Goal: Communication & Community: Share content

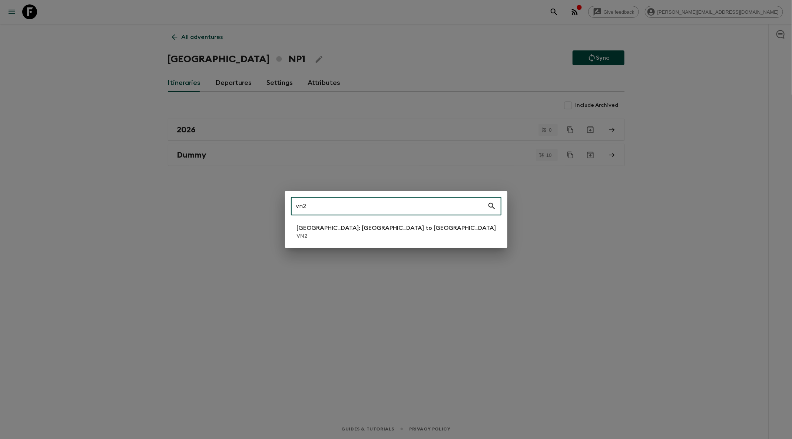
type input "vn2"
click at [334, 229] on p "[GEOGRAPHIC_DATA]: [GEOGRAPHIC_DATA] to [GEOGRAPHIC_DATA]" at bounding box center [396, 227] width 199 height 9
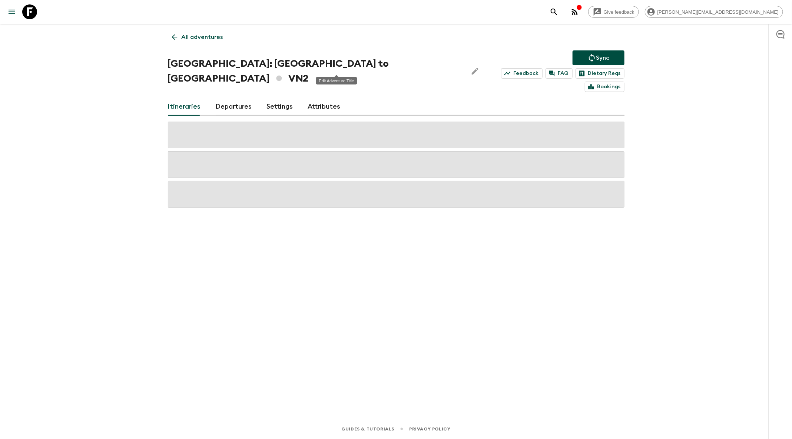
click at [472, 68] on icon "Edit Adventure Title" at bounding box center [475, 71] width 7 height 7
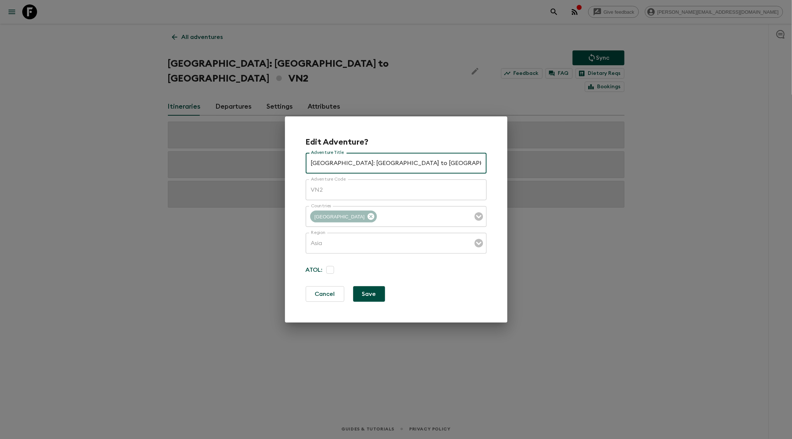
click at [392, 60] on div "Edit Adventure? Adventure Title [GEOGRAPHIC_DATA]: [GEOGRAPHIC_DATA] to Hoi An …" at bounding box center [396, 219] width 792 height 439
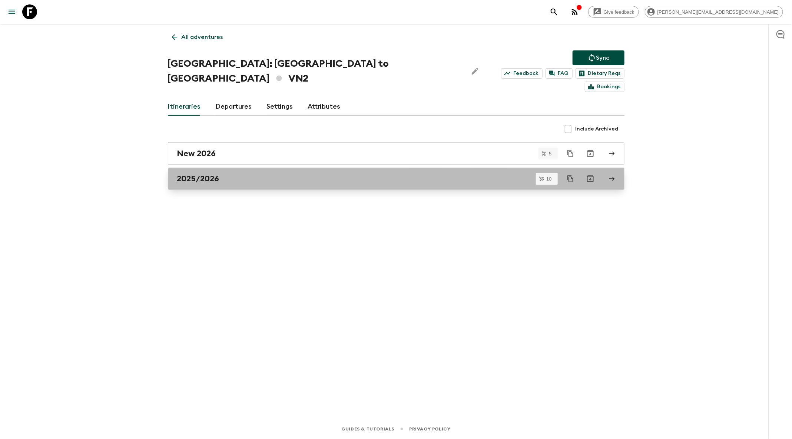
click at [276, 174] on div "2025/2026" at bounding box center [389, 179] width 424 height 10
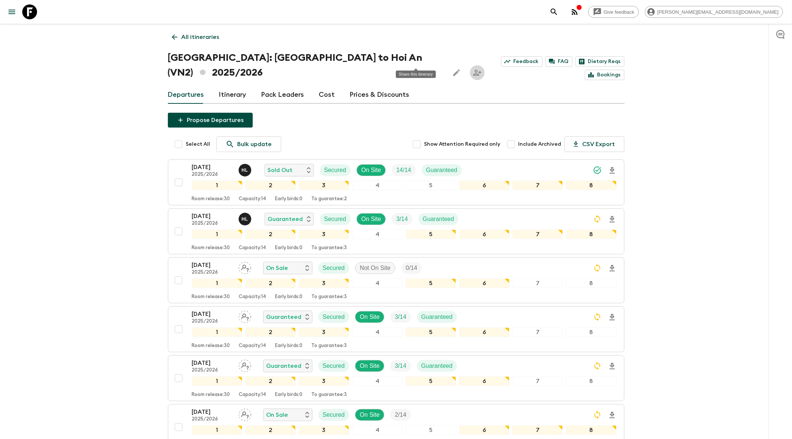
click at [473, 68] on icon "Share this itinerary" at bounding box center [477, 72] width 9 height 9
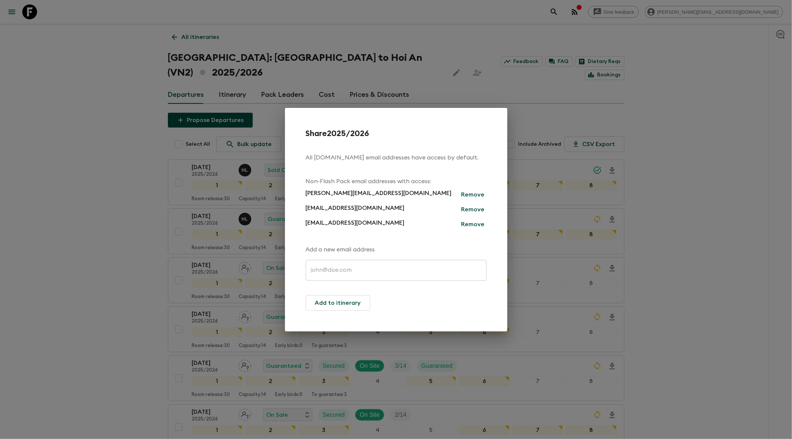
click at [528, 90] on div "Share 2025/2026 All [DOMAIN_NAME] email addresses have access by default. Non-F…" at bounding box center [396, 219] width 792 height 439
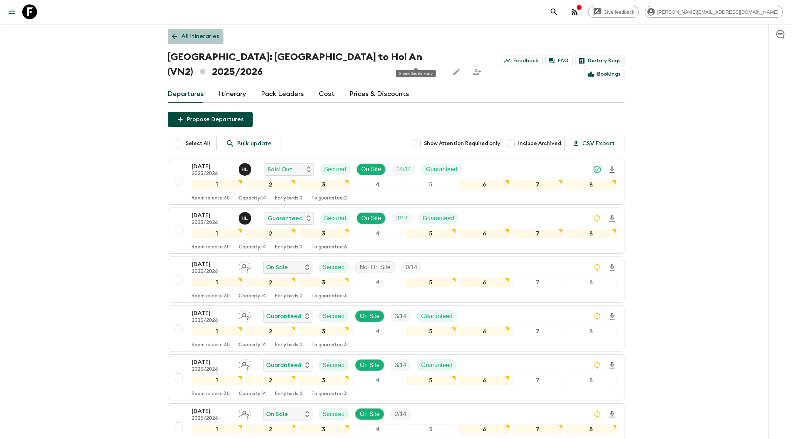
click at [174, 38] on icon at bounding box center [174, 36] width 8 height 8
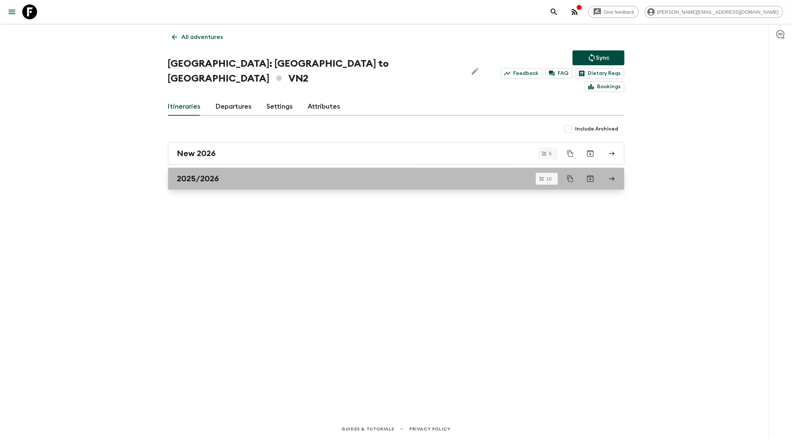
click at [252, 174] on div "2025/2026" at bounding box center [389, 179] width 424 height 10
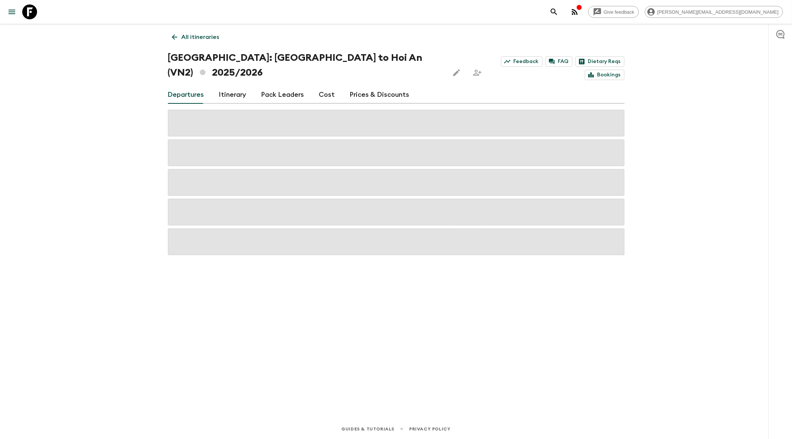
click at [449, 65] on button "Edit this itinerary" at bounding box center [456, 72] width 15 height 15
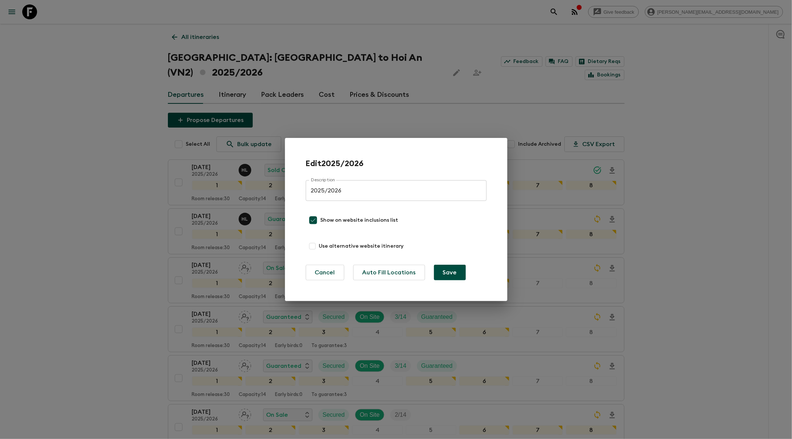
drag, startPoint x: 490, startPoint y: 60, endPoint x: 470, endPoint y: 59, distance: 20.1
click at [490, 61] on div "Edit 2025/2026 Description 2025/2026 Description Show on website inclusions lis…" at bounding box center [396, 219] width 792 height 439
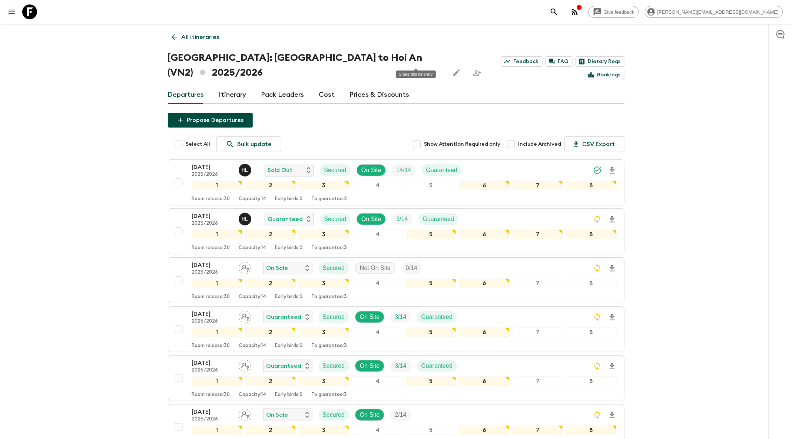
click at [470, 65] on button "Share this itinerary" at bounding box center [477, 72] width 15 height 15
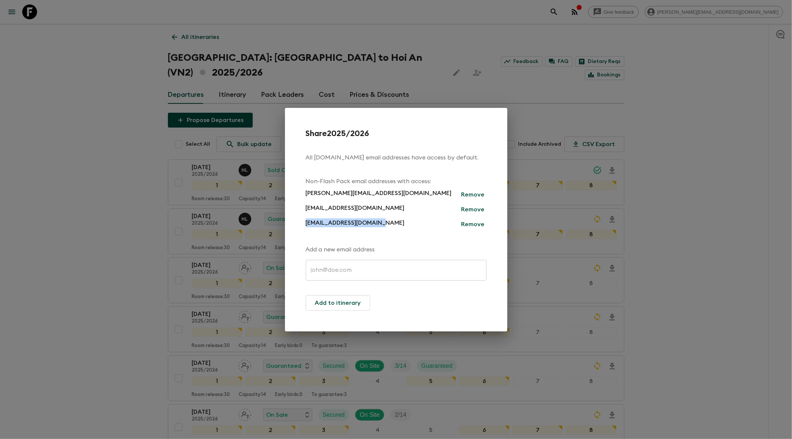
drag, startPoint x: 416, startPoint y: 222, endPoint x: 288, endPoint y: 219, distance: 127.8
click at [288, 219] on div "Share 2025/2026 All [DOMAIN_NAME] email addresses have access by default. Non-F…" at bounding box center [396, 219] width 222 height 223
copy p "[EMAIL_ADDRESS][DOMAIN_NAME]"
click at [429, 44] on div "Share 2025/2026 All [DOMAIN_NAME] email addresses have access by default. Non-F…" at bounding box center [396, 219] width 792 height 439
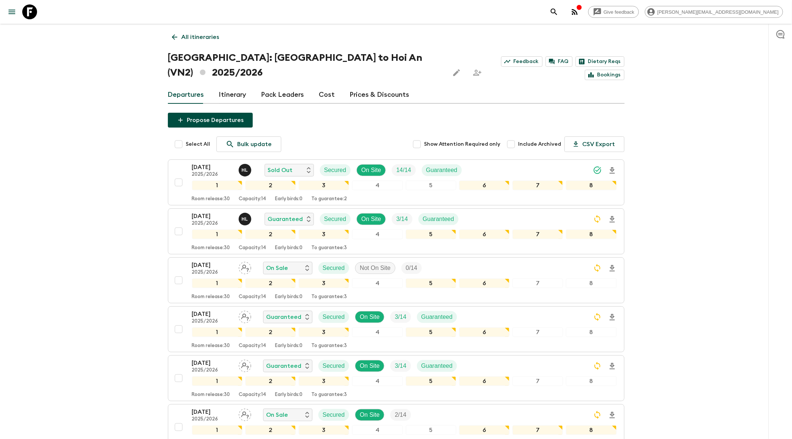
scroll to position [2, 0]
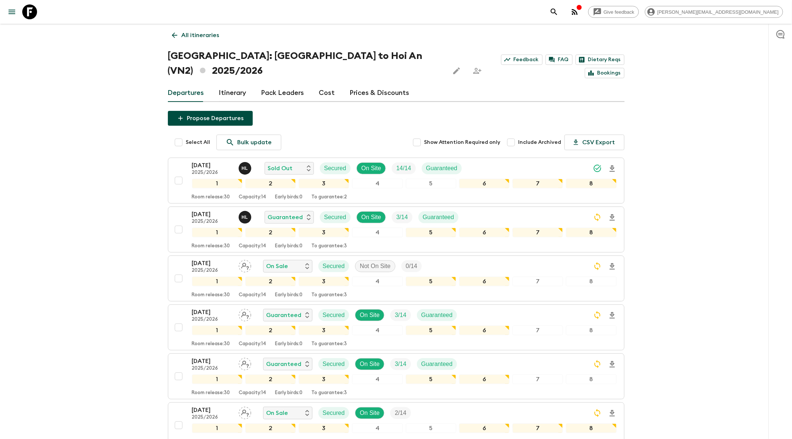
click at [170, 36] on link "All itineraries" at bounding box center [196, 35] width 56 height 15
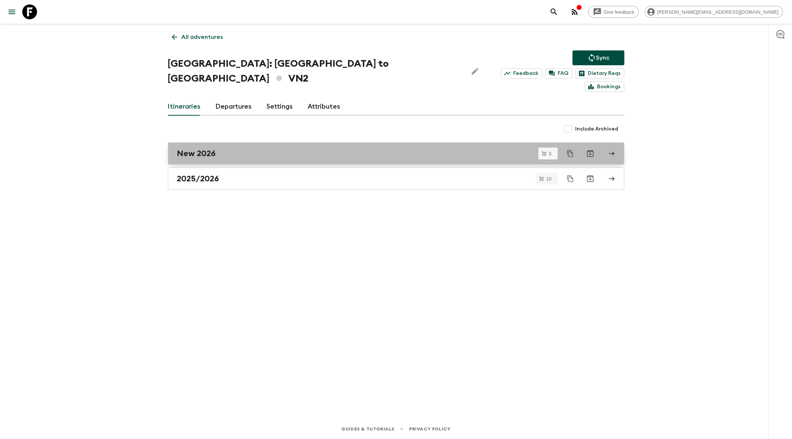
click at [250, 145] on link "New 2026" at bounding box center [396, 153] width 456 height 22
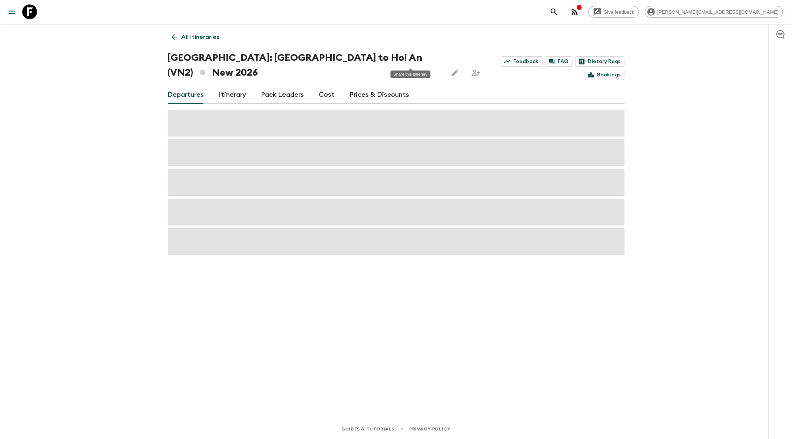
click at [468, 65] on button "Share this itinerary" at bounding box center [475, 72] width 15 height 15
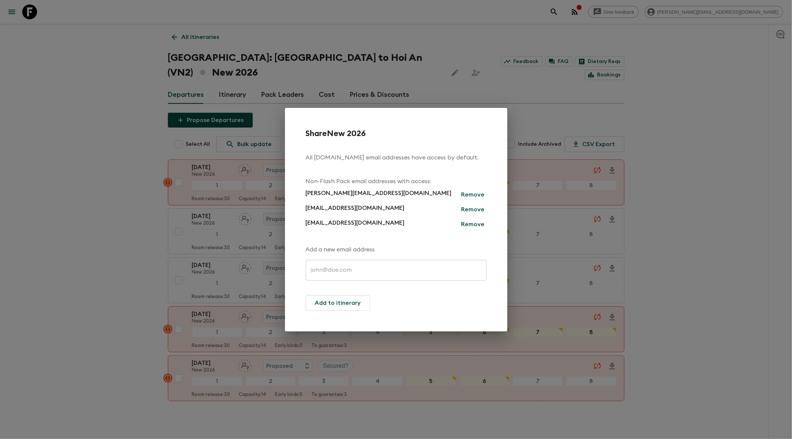
click at [385, 50] on div "Share New 2026 All [DOMAIN_NAME] email addresses have access by default. Non-Fl…" at bounding box center [396, 219] width 792 height 439
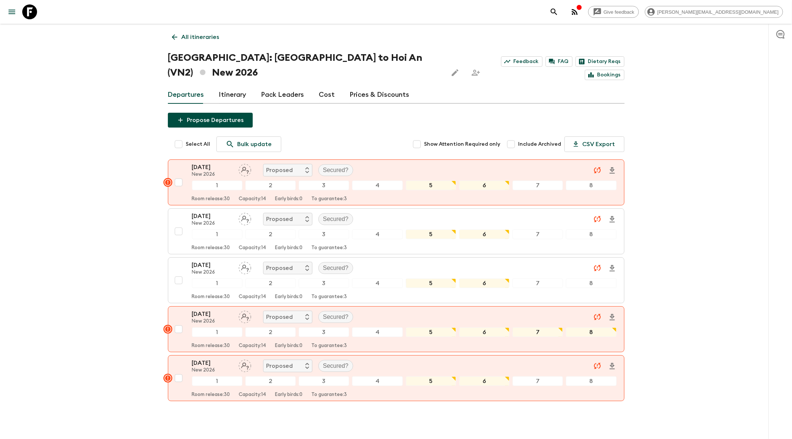
click at [558, 15] on icon "search adventures" at bounding box center [553, 11] width 9 height 9
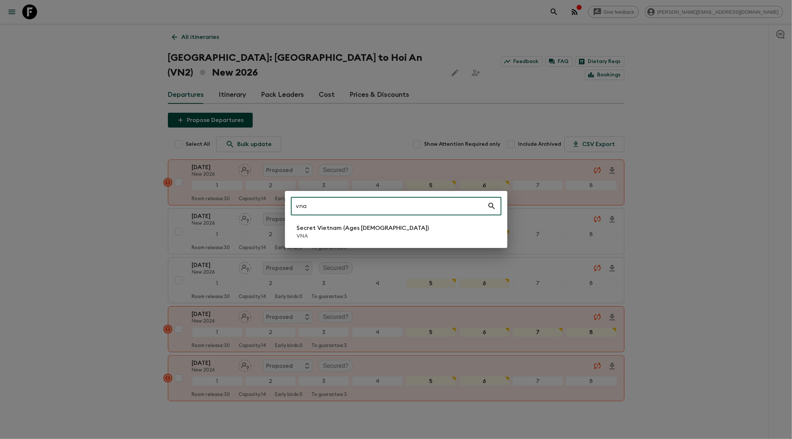
type input "vna"
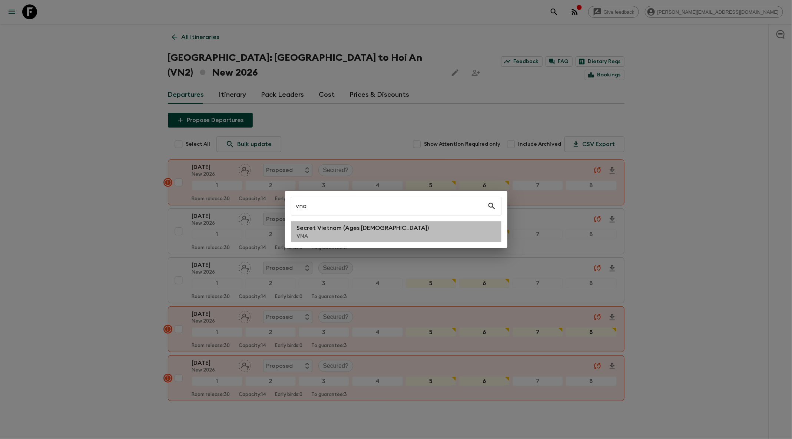
click at [345, 230] on p "Secret Vietnam (Ages [DEMOGRAPHIC_DATA])" at bounding box center [363, 227] width 132 height 9
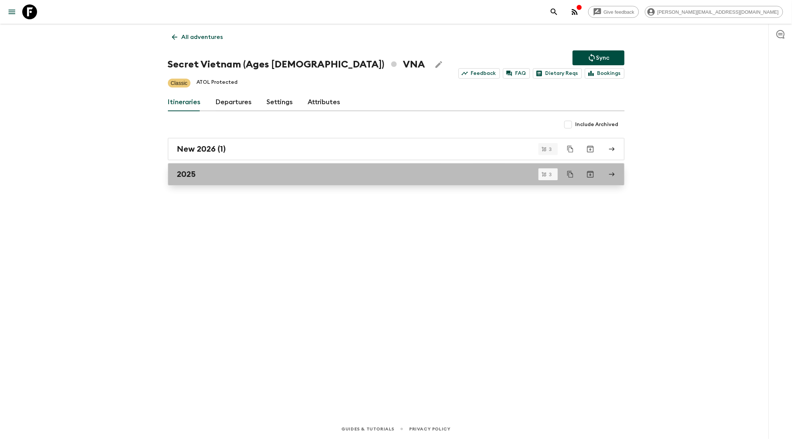
click at [288, 174] on div "2025" at bounding box center [389, 174] width 424 height 10
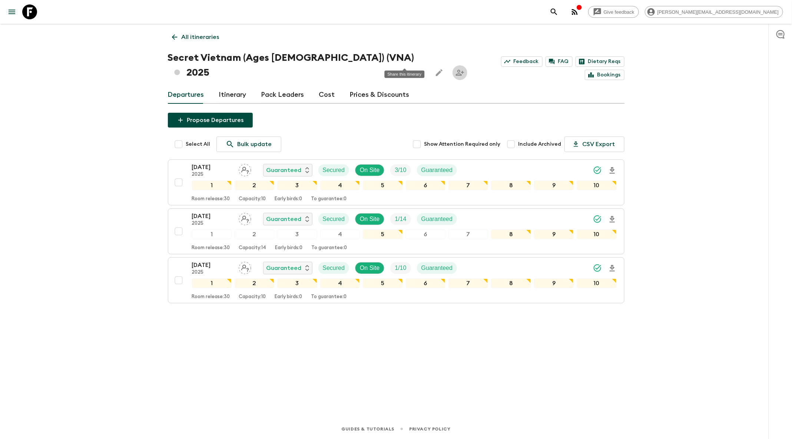
click at [455, 68] on icon "Share this itinerary" at bounding box center [459, 72] width 9 height 9
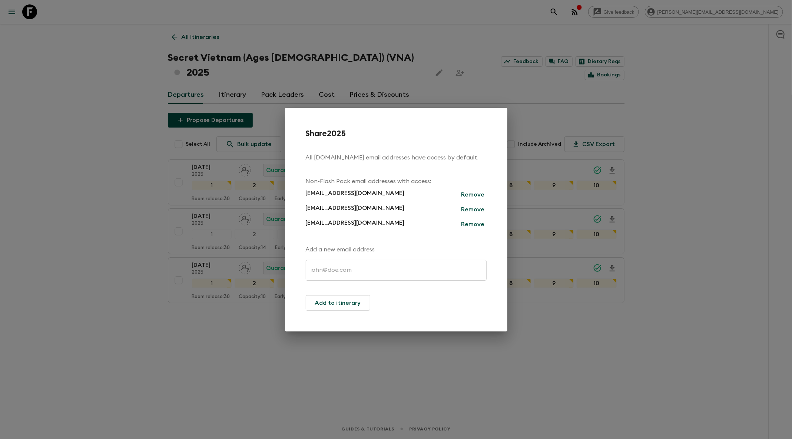
click at [384, 268] on input "text" at bounding box center [396, 270] width 181 height 21
paste input "[EMAIL_ADDRESS][DOMAIN_NAME]"
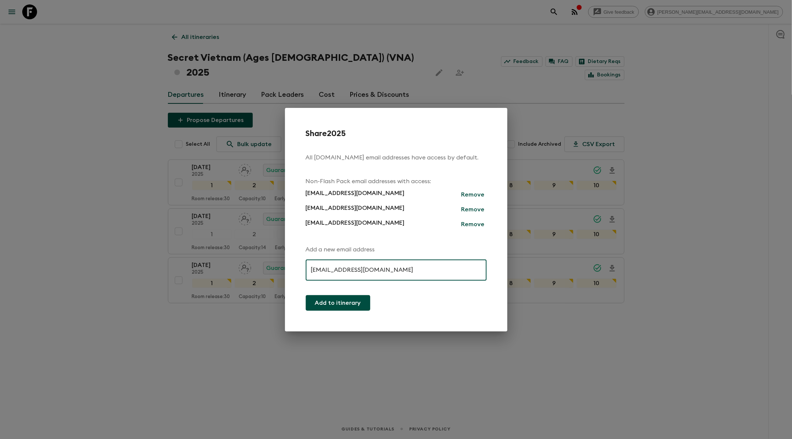
type input "[EMAIL_ADDRESS][DOMAIN_NAME]"
click at [352, 303] on button "Add to itinerary" at bounding box center [338, 303] width 64 height 16
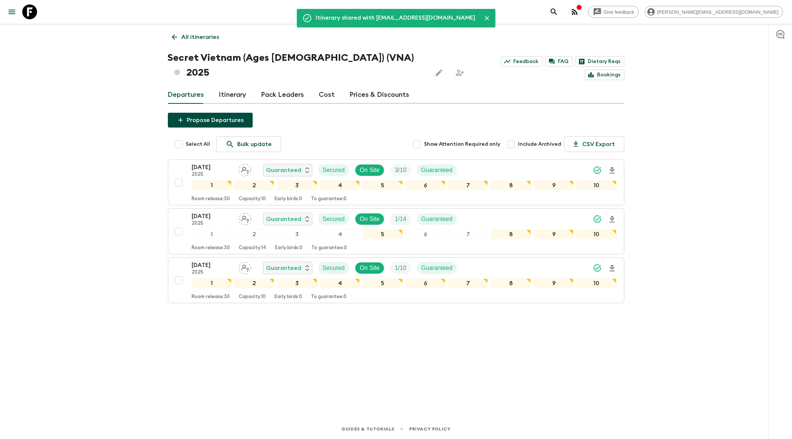
click at [166, 34] on div "Itinerary shared with [EMAIL_ADDRESS][DOMAIN_NAME] All itineraries Secret Vietn…" at bounding box center [396, 211] width 474 height 374
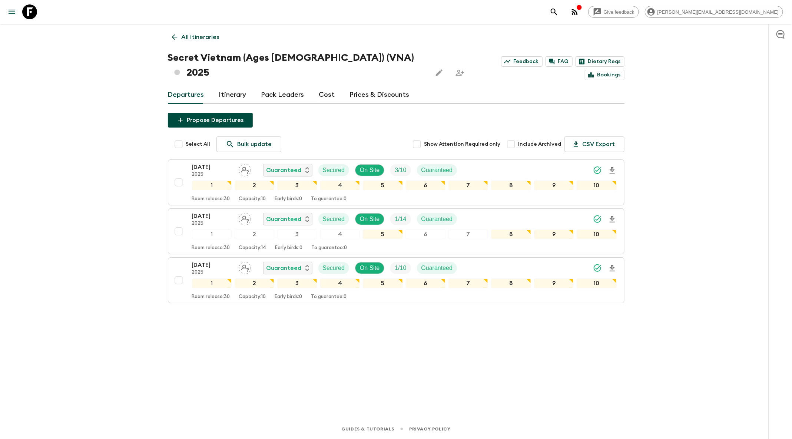
click at [175, 37] on icon at bounding box center [174, 37] width 8 height 8
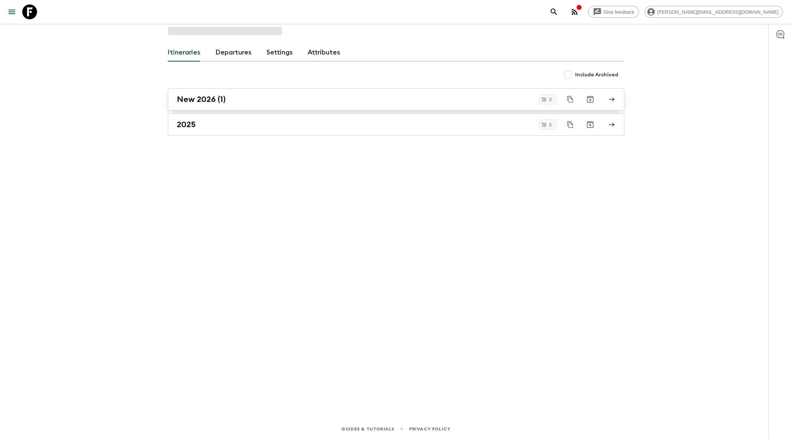
click at [286, 102] on div "New 2026 (1)" at bounding box center [389, 99] width 424 height 10
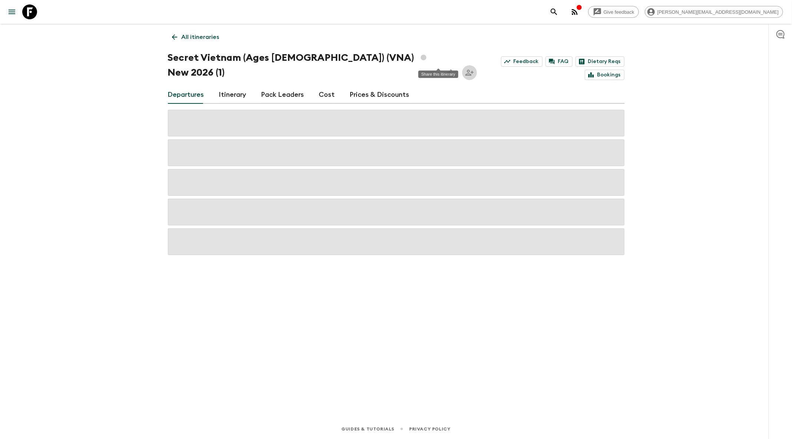
click at [465, 70] on icon "Share this itinerary" at bounding box center [469, 73] width 8 height 6
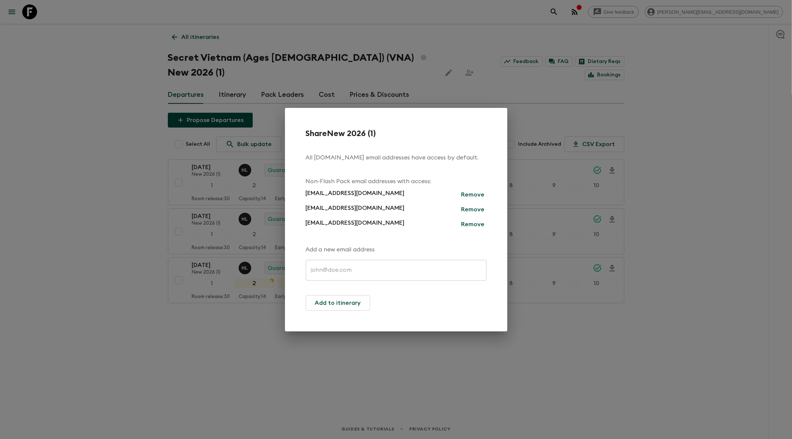
click at [371, 267] on input "text" at bounding box center [396, 270] width 181 height 21
paste input "[EMAIL_ADDRESS][DOMAIN_NAME]"
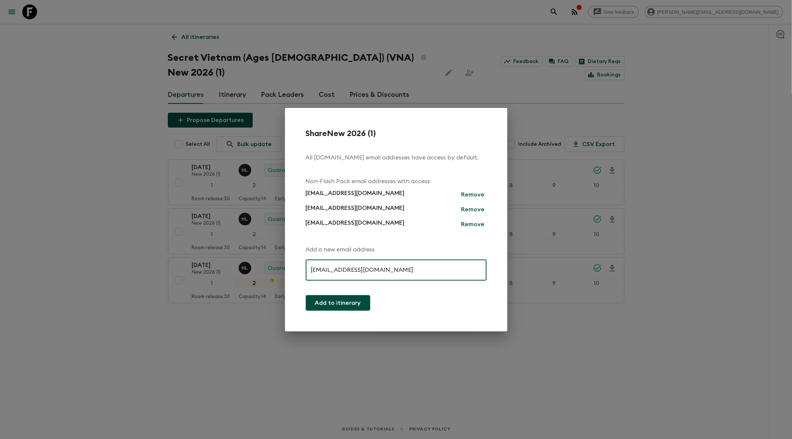
type input "[EMAIL_ADDRESS][DOMAIN_NAME]"
click at [348, 308] on button "Add to itinerary" at bounding box center [338, 303] width 64 height 16
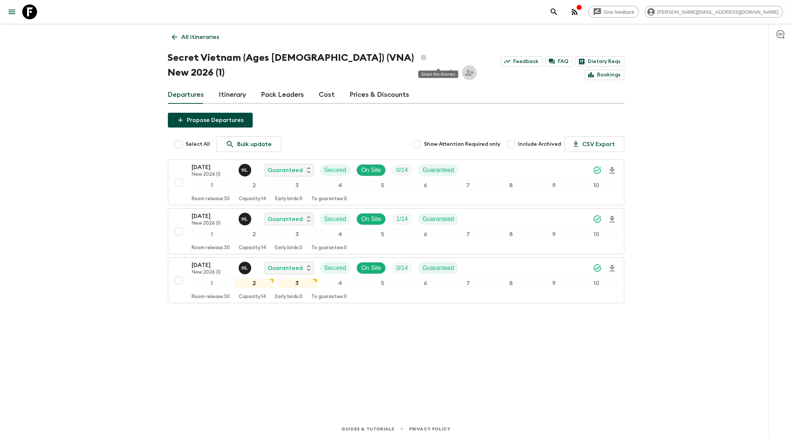
click at [465, 70] on icon "Share this itinerary" at bounding box center [469, 73] width 8 height 6
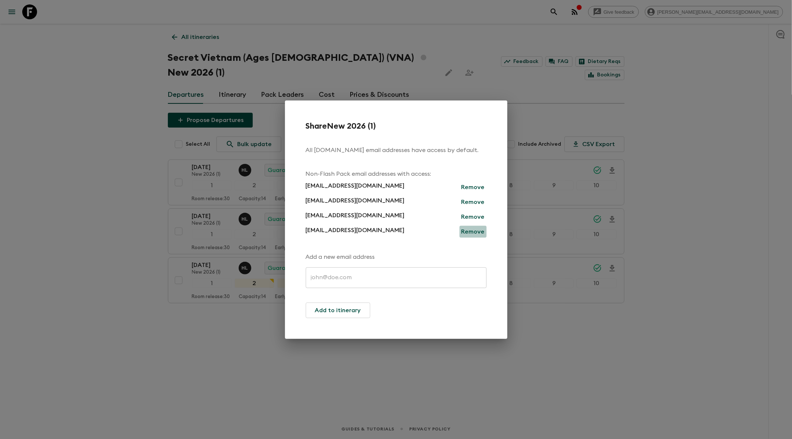
click at [482, 231] on p "Remove" at bounding box center [472, 231] width 23 height 9
click at [482, 231] on button "Confirm" at bounding box center [472, 231] width 28 height 10
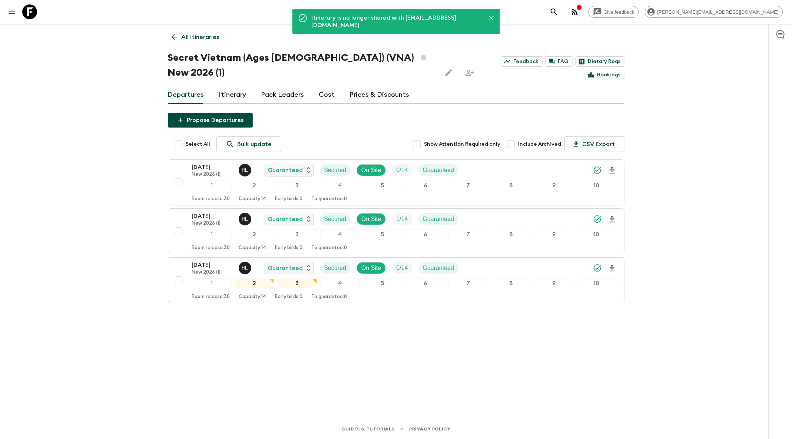
click at [177, 33] on icon at bounding box center [174, 37] width 8 height 8
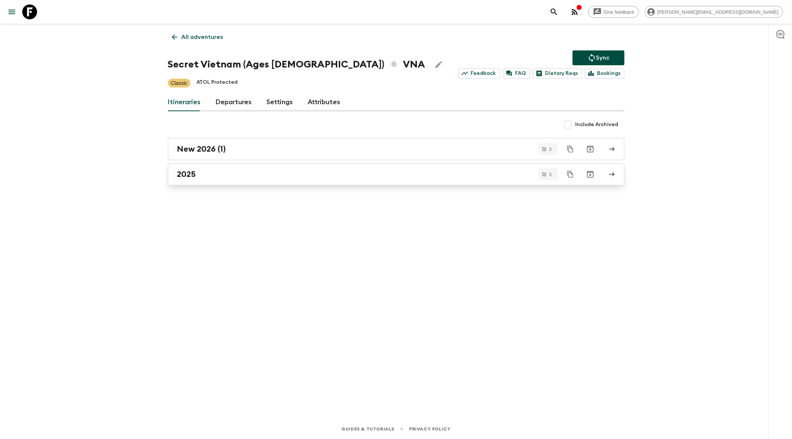
click at [398, 167] on link "2025" at bounding box center [396, 174] width 456 height 22
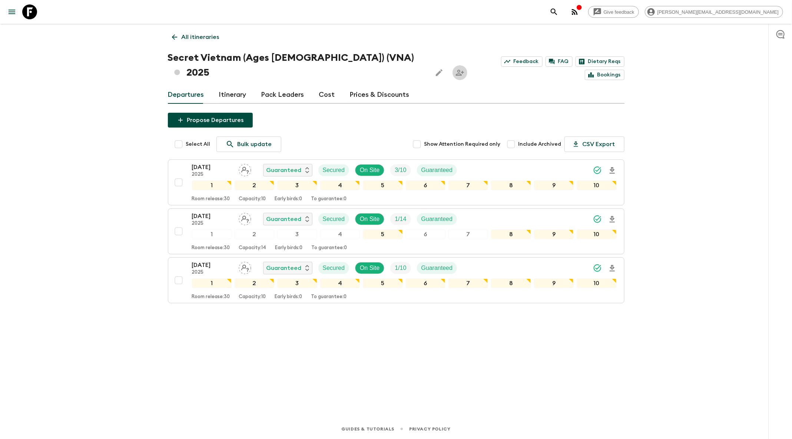
click at [455, 68] on icon "Share this itinerary" at bounding box center [459, 72] width 9 height 9
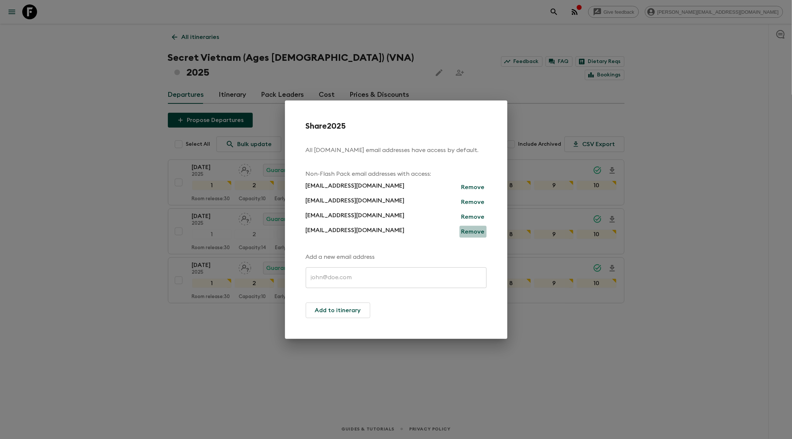
click at [479, 233] on p "Remove" at bounding box center [472, 231] width 23 height 9
click at [471, 236] on button "Confirm" at bounding box center [472, 231] width 28 height 10
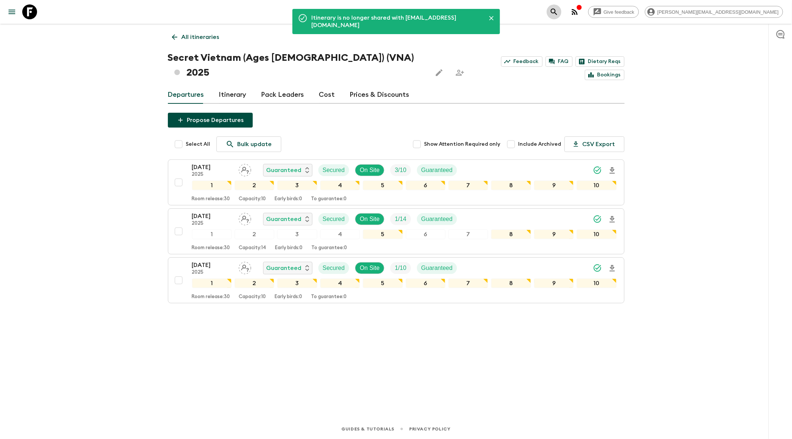
click at [558, 10] on icon "search adventures" at bounding box center [553, 11] width 9 height 9
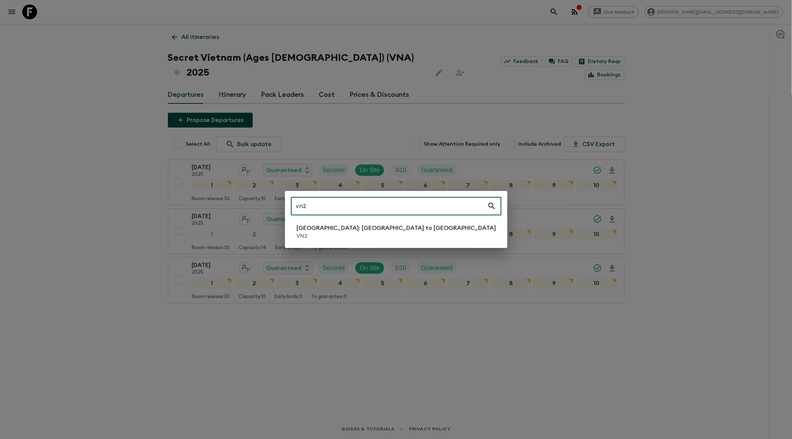
type input "vn2"
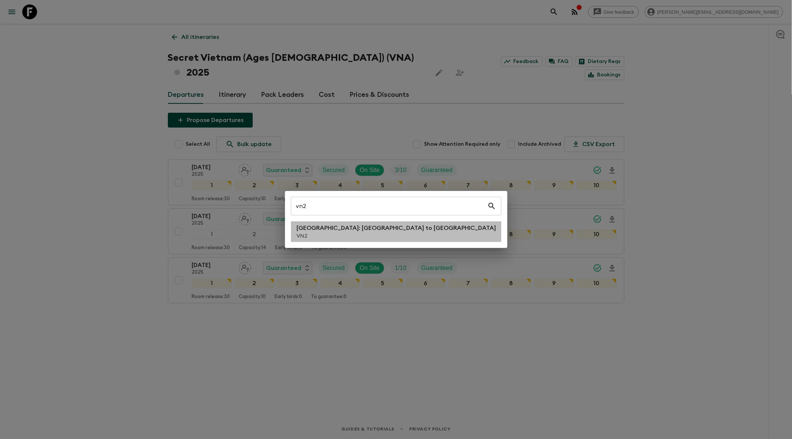
drag, startPoint x: 362, startPoint y: 224, endPoint x: 366, endPoint y: 223, distance: 4.6
click at [362, 224] on p "[GEOGRAPHIC_DATA]: [GEOGRAPHIC_DATA] to [GEOGRAPHIC_DATA]" at bounding box center [396, 227] width 199 height 9
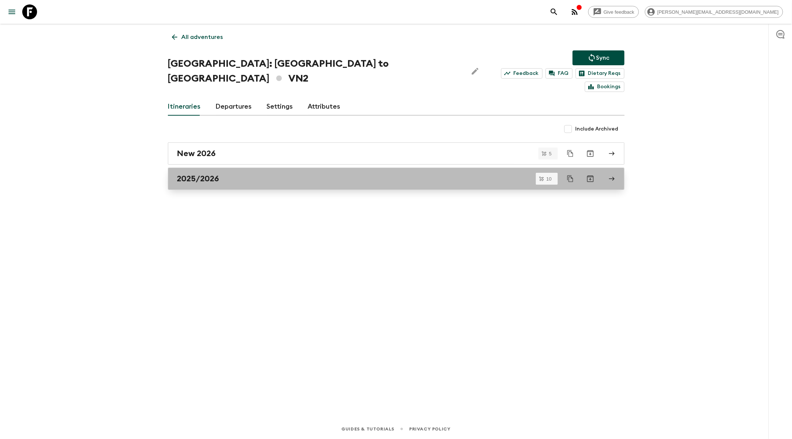
click at [289, 171] on link "2025/2026" at bounding box center [396, 178] width 456 height 22
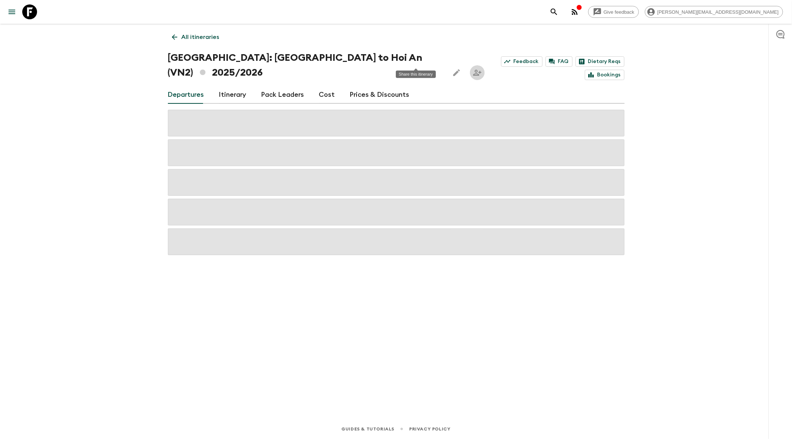
click at [473, 68] on icon "Share this itinerary" at bounding box center [477, 72] width 9 height 9
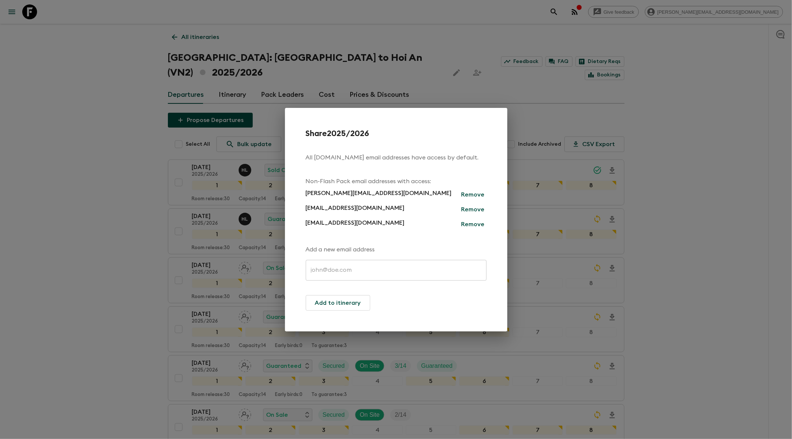
click at [417, 48] on div "Share 2025/2026 All [DOMAIN_NAME] email addresses have access by default. Non-F…" at bounding box center [396, 219] width 792 height 439
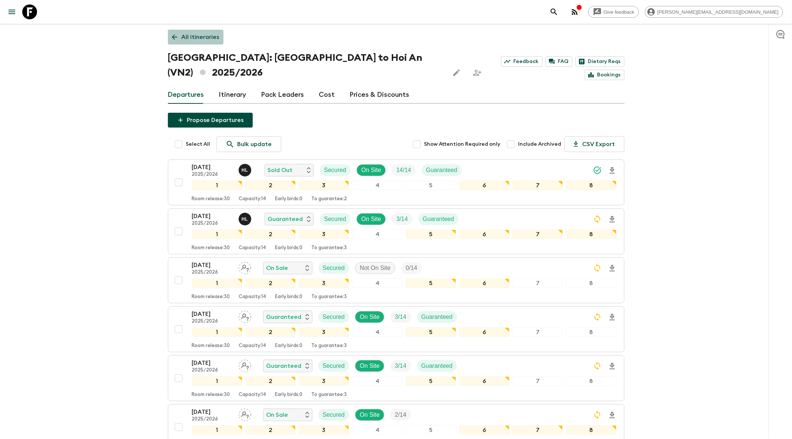
click at [176, 36] on icon at bounding box center [174, 37] width 8 height 8
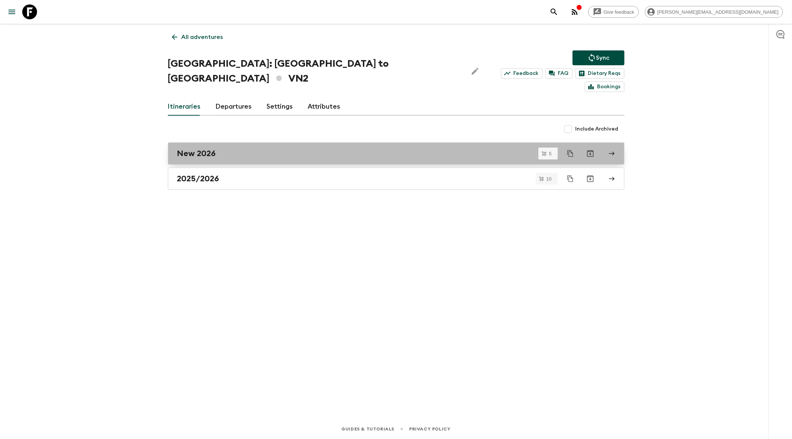
click at [352, 149] on div "New 2026" at bounding box center [389, 154] width 424 height 10
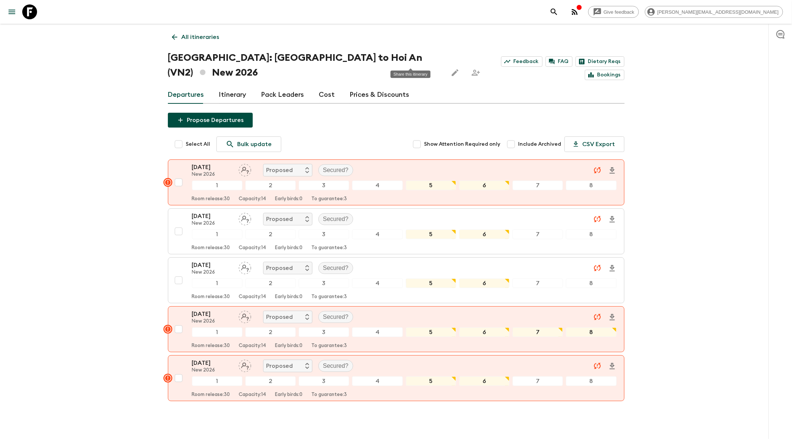
click at [471, 68] on icon "Share this itinerary" at bounding box center [475, 72] width 9 height 9
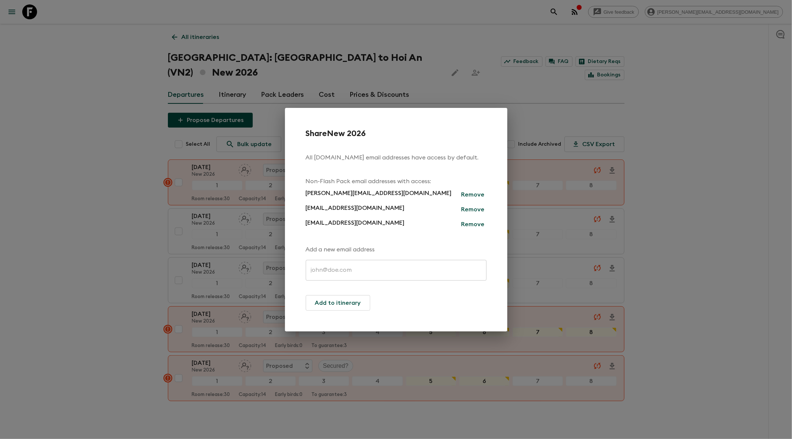
click at [426, 55] on div "Share New 2026 All [DOMAIN_NAME] email addresses have access by default. Non-Fl…" at bounding box center [396, 219] width 792 height 439
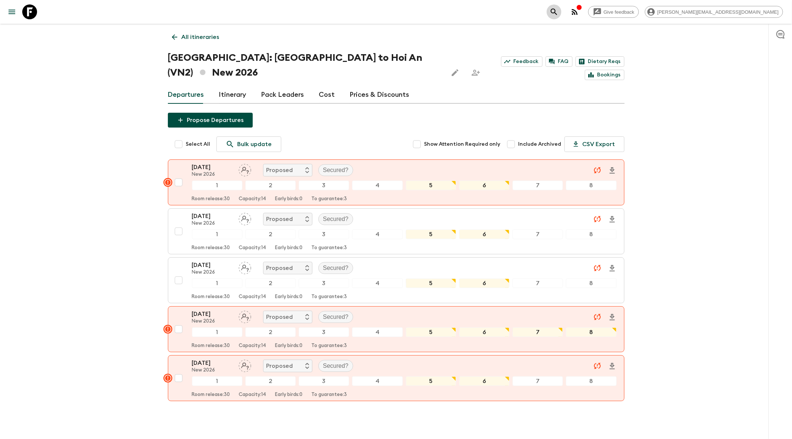
click at [561, 13] on button "search adventures" at bounding box center [553, 11] width 15 height 15
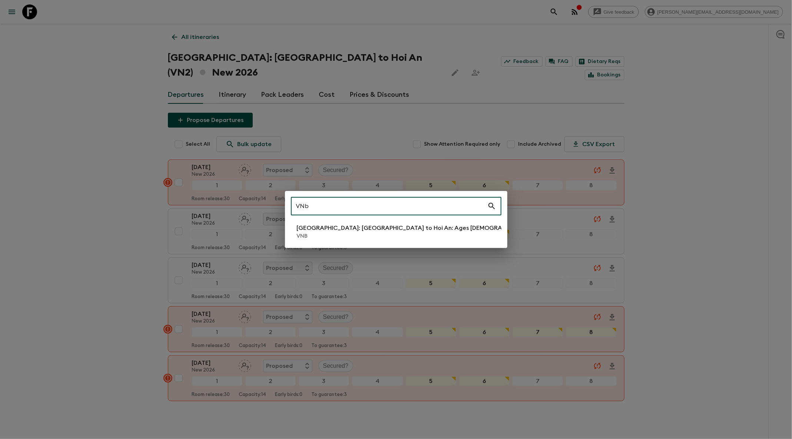
type input "VNb"
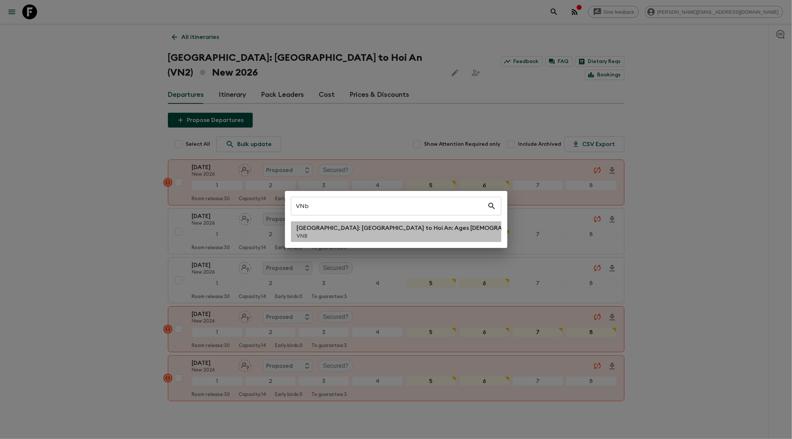
click at [361, 233] on p "VNB" at bounding box center [417, 235] width 240 height 7
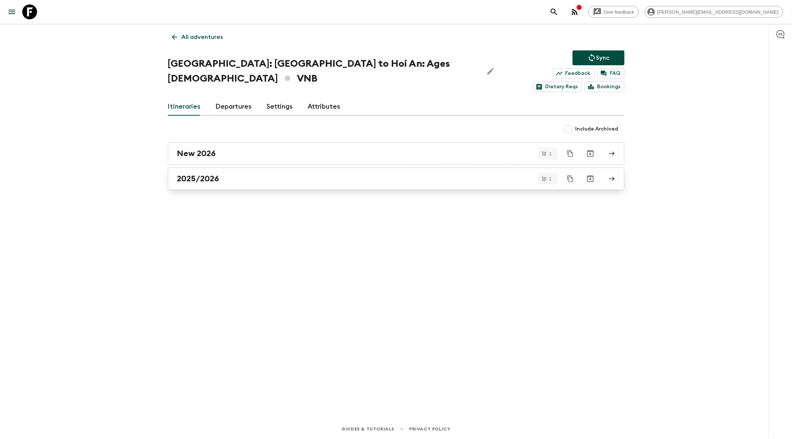
click at [282, 174] on div "2025/2026" at bounding box center [389, 179] width 424 height 10
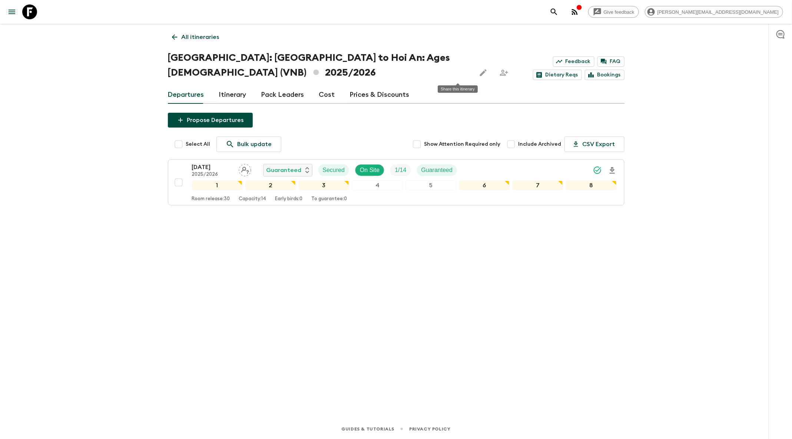
click at [500, 75] on icon "Share this itinerary" at bounding box center [504, 73] width 8 height 6
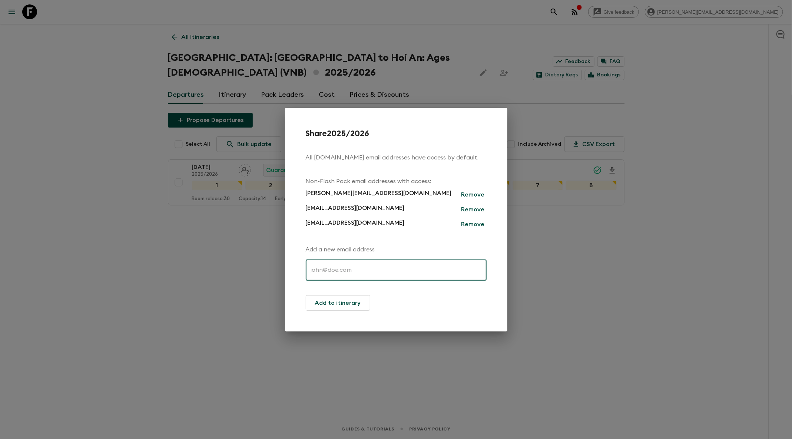
click at [389, 272] on input "text" at bounding box center [396, 270] width 181 height 21
paste input "[EMAIL_ADDRESS][DOMAIN_NAME]"
type input "[EMAIL_ADDRESS][DOMAIN_NAME]"
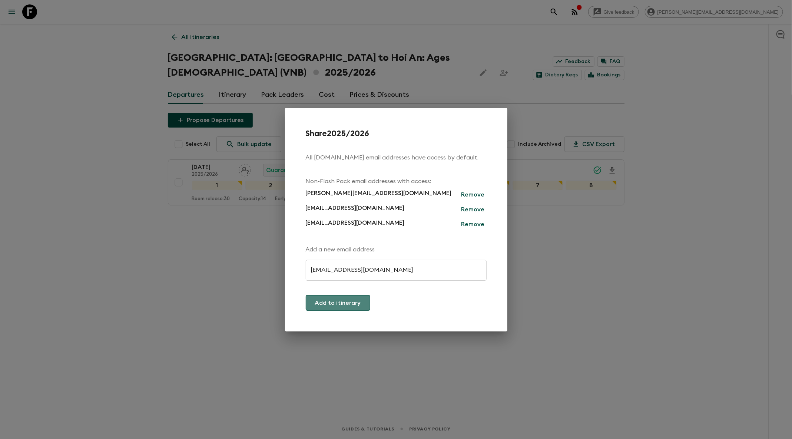
click at [351, 304] on button "Add to itinerary" at bounding box center [338, 303] width 64 height 16
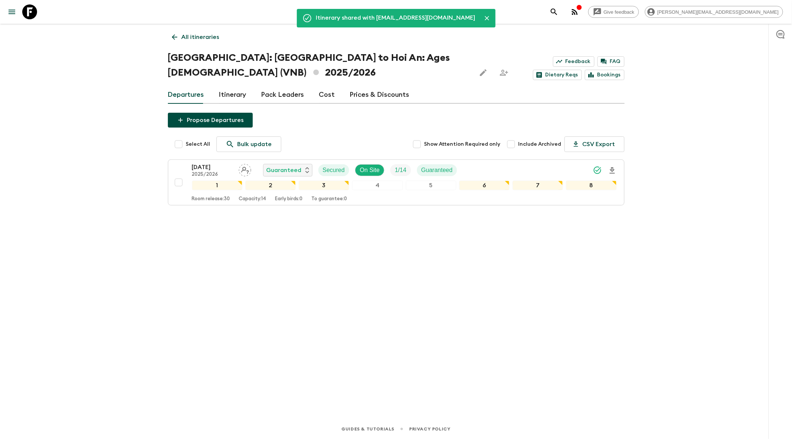
click at [176, 36] on icon at bounding box center [174, 37] width 8 height 8
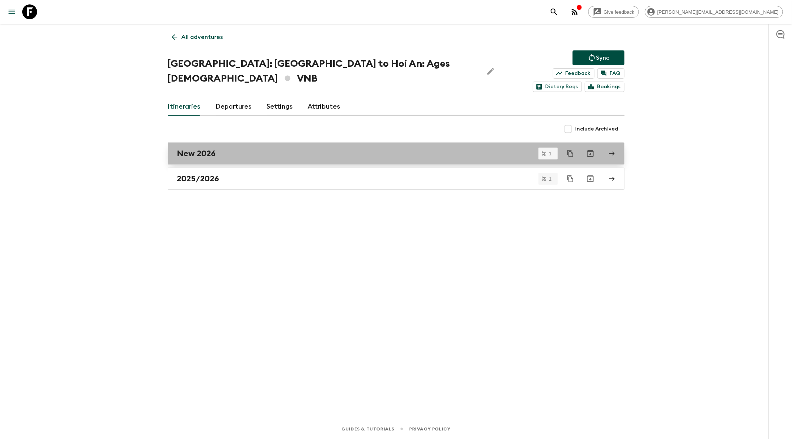
click at [387, 147] on link "New 2026" at bounding box center [396, 153] width 456 height 22
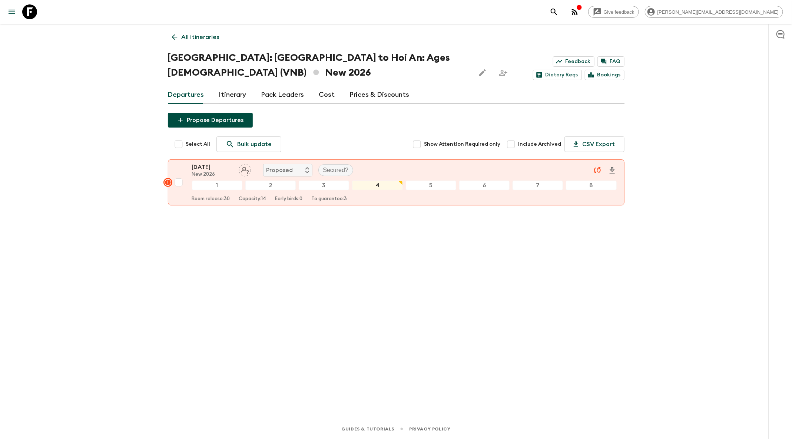
click at [499, 73] on icon "Share this itinerary" at bounding box center [503, 72] width 9 height 9
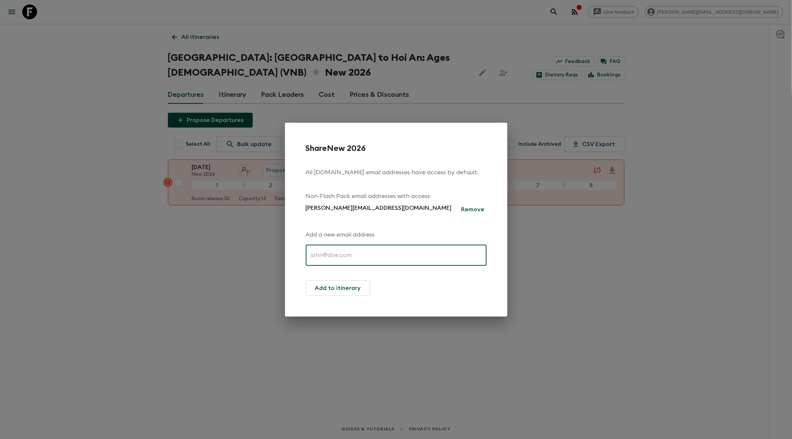
click at [402, 253] on input "text" at bounding box center [396, 255] width 181 height 21
paste input "[EMAIL_ADDRESS][DOMAIN_NAME]"
type input "[EMAIL_ADDRESS][DOMAIN_NAME]"
click at [355, 289] on button "Add to itinerary" at bounding box center [338, 288] width 64 height 16
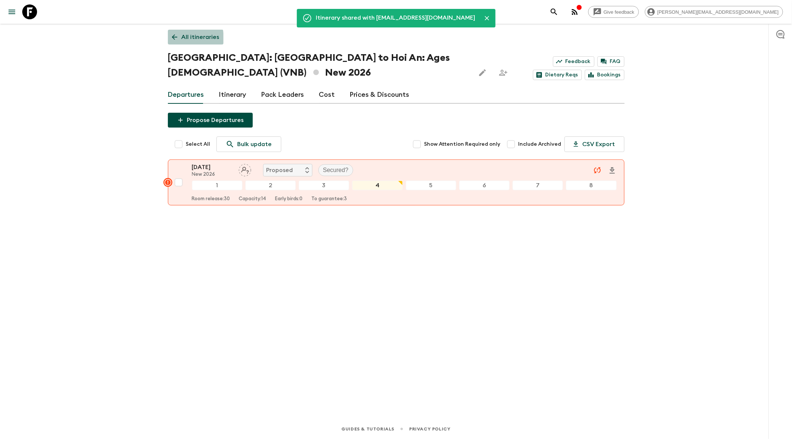
drag, startPoint x: 174, startPoint y: 39, endPoint x: 178, endPoint y: 42, distance: 5.0
click at [174, 39] on icon at bounding box center [175, 37] width 6 height 6
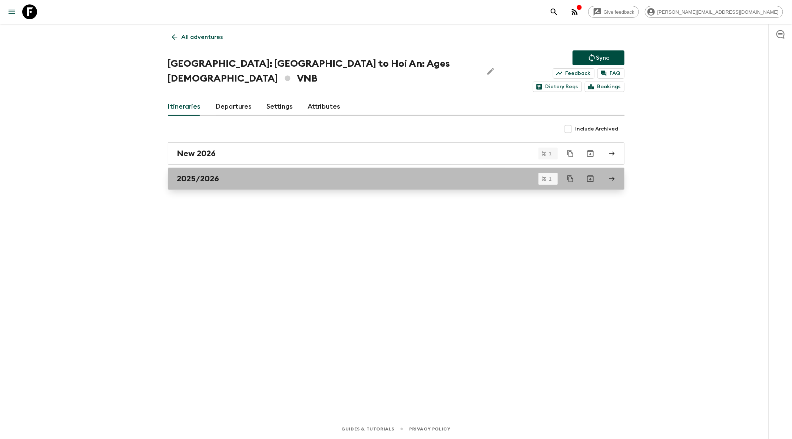
click at [355, 170] on link "2025/2026" at bounding box center [396, 178] width 456 height 22
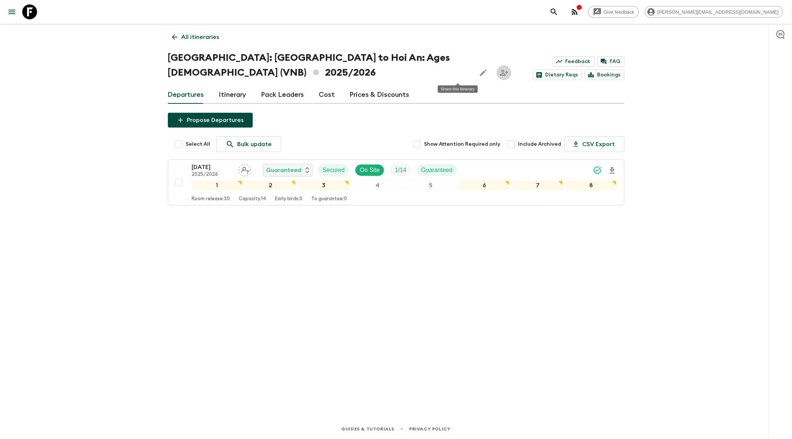
click at [499, 69] on icon "Share this itinerary" at bounding box center [503, 72] width 9 height 9
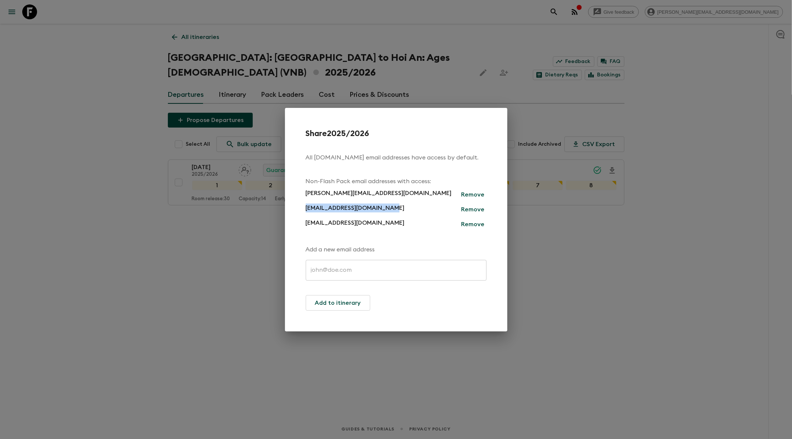
drag, startPoint x: 395, startPoint y: 207, endPoint x: 300, endPoint y: 210, distance: 94.9
click at [300, 210] on div "Share 2025/2026 All [DOMAIN_NAME] email addresses have access by default. Non-F…" at bounding box center [396, 219] width 222 height 223
copy p "[EMAIL_ADDRESS][DOMAIN_NAME]"
click at [416, 52] on div "Share 2025/2026 All [DOMAIN_NAME] email addresses have access by default. Non-F…" at bounding box center [396, 219] width 792 height 439
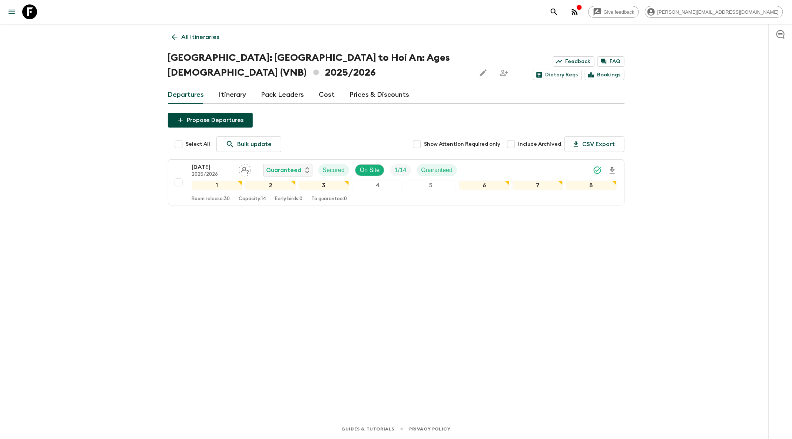
click at [172, 40] on icon at bounding box center [174, 37] width 8 height 8
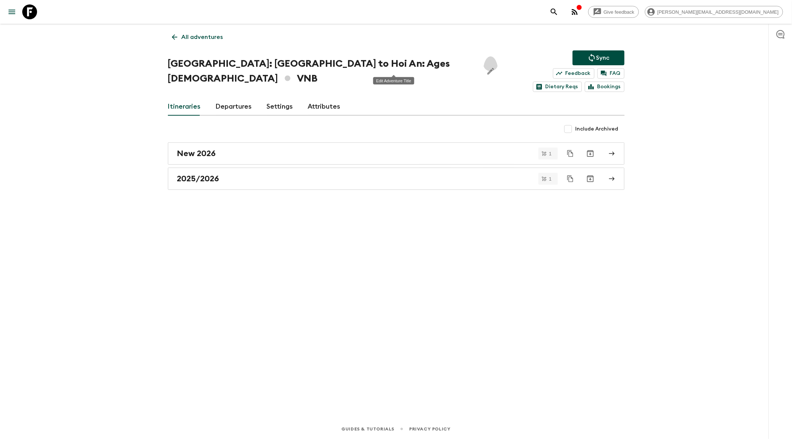
click at [486, 67] on icon "Edit Adventure Title" at bounding box center [490, 71] width 9 height 9
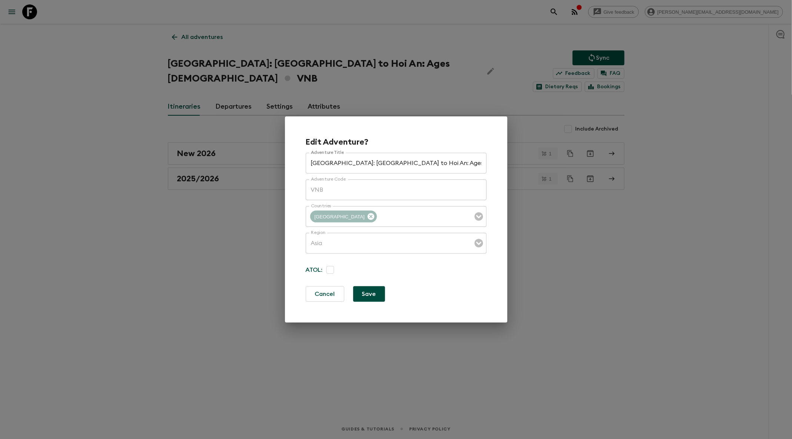
click at [417, 62] on div "Edit Adventure? Adventure Title [GEOGRAPHIC_DATA]: [GEOGRAPHIC_DATA] to Hoi An:…" at bounding box center [396, 219] width 792 height 439
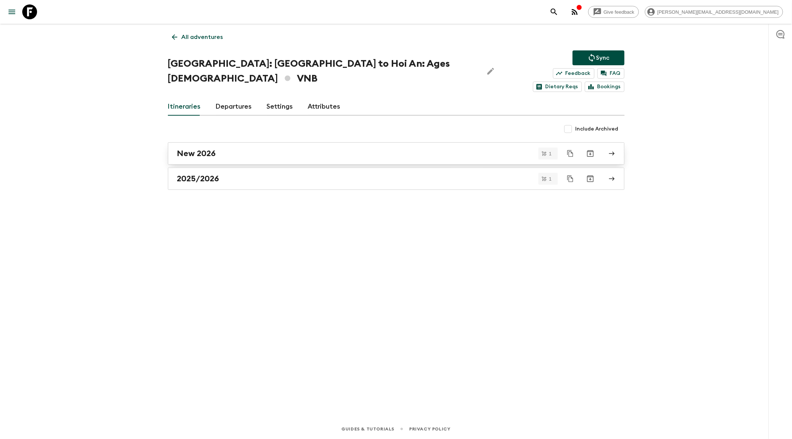
click at [274, 150] on link "New 2026" at bounding box center [396, 153] width 456 height 22
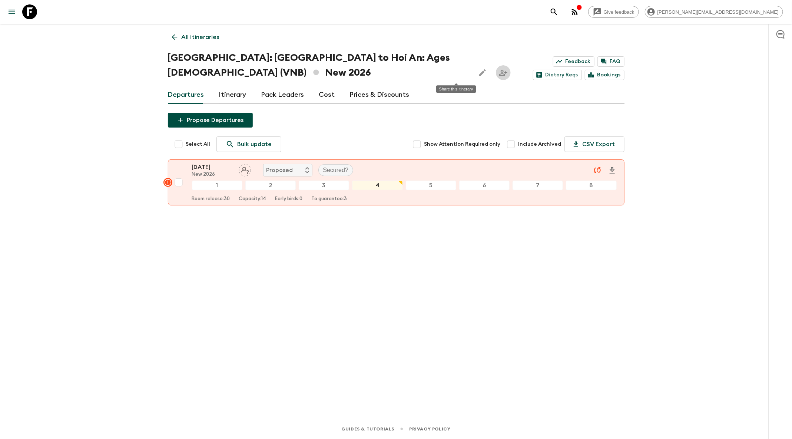
click at [499, 70] on icon "Share this itinerary" at bounding box center [503, 72] width 9 height 9
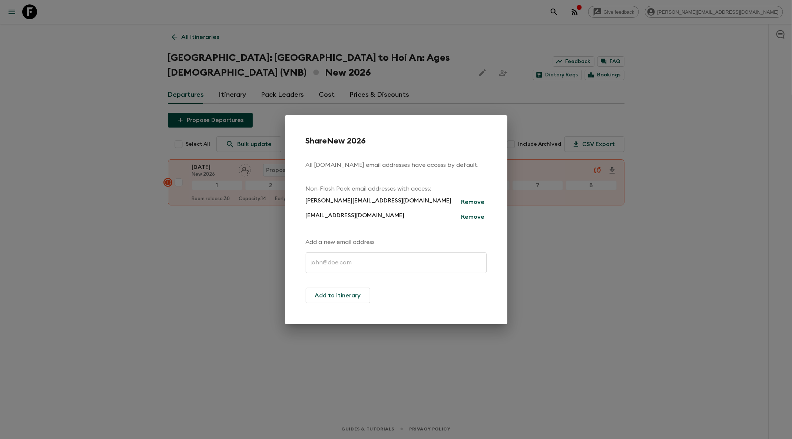
click at [347, 264] on input "text" at bounding box center [396, 262] width 181 height 21
paste input "[EMAIL_ADDRESS][DOMAIN_NAME]"
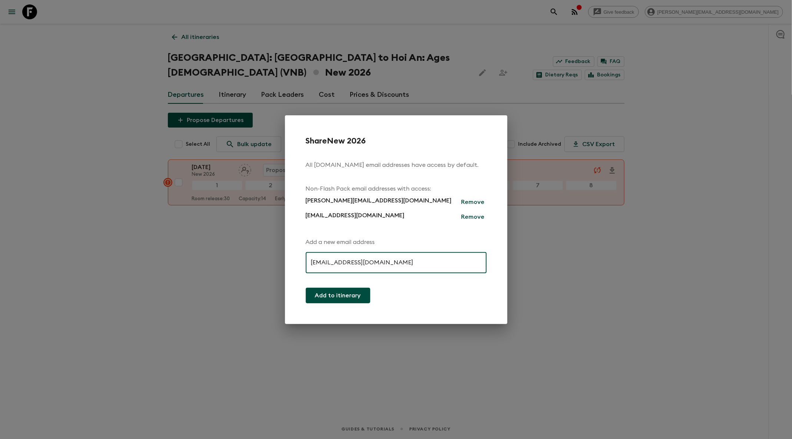
type input "[EMAIL_ADDRESS][DOMAIN_NAME]"
click at [354, 294] on button "Add to itinerary" at bounding box center [338, 295] width 64 height 16
